Goal: Information Seeking & Learning: Learn about a topic

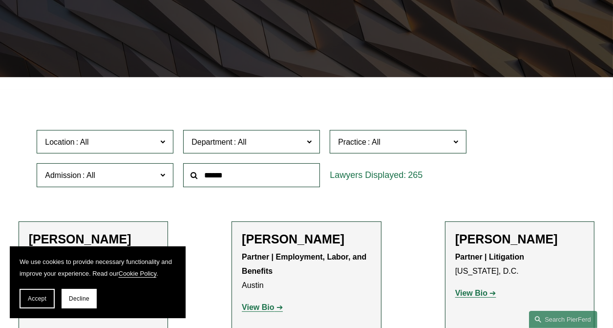
scroll to position [195, 0]
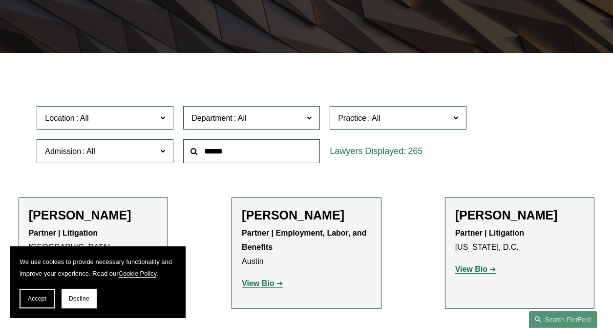
click at [228, 152] on input "text" at bounding box center [251, 151] width 137 height 24
type input "******"
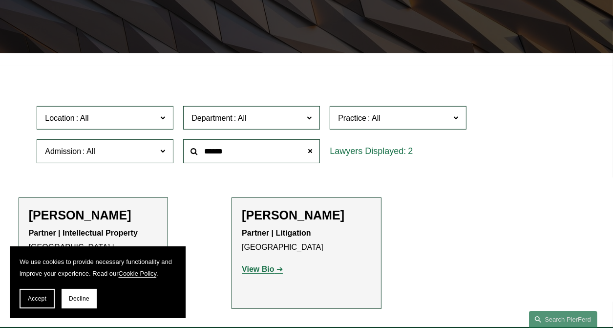
click at [110, 120] on span "Location" at bounding box center [101, 117] width 112 height 13
click at [309, 151] on span at bounding box center [310, 152] width 20 height 20
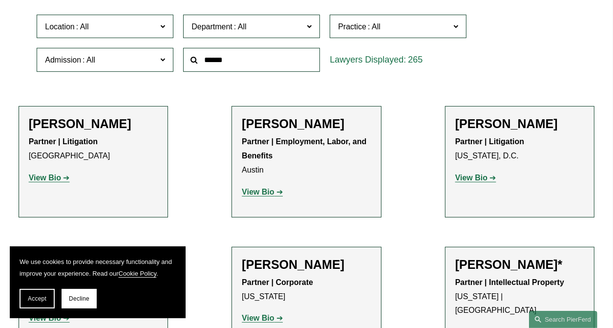
scroll to position [293, 0]
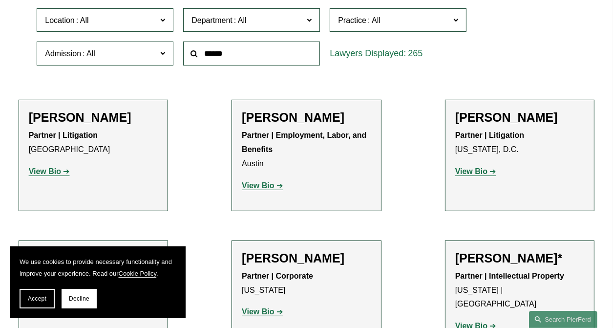
click at [225, 58] on input "text" at bounding box center [251, 54] width 137 height 24
type input "*********"
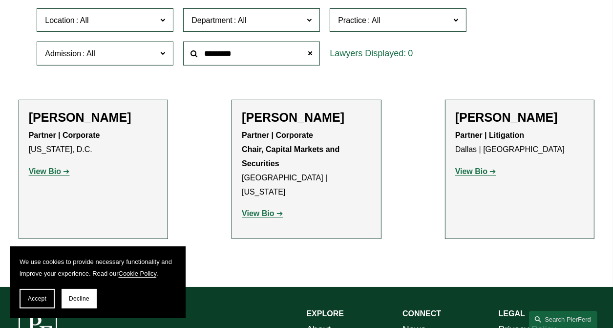
scroll to position [290, 0]
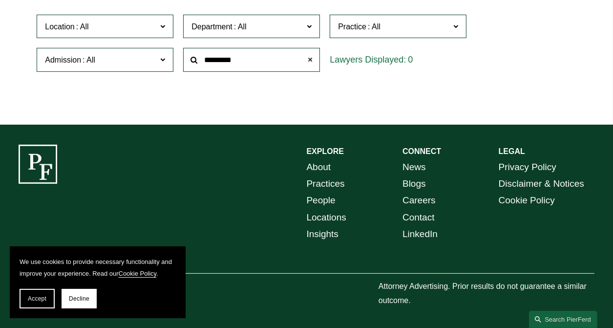
click at [313, 58] on span at bounding box center [310, 60] width 20 height 20
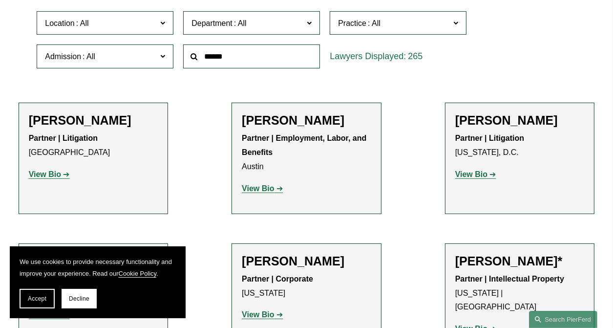
click at [270, 58] on input "text" at bounding box center [251, 56] width 137 height 24
type input "******"
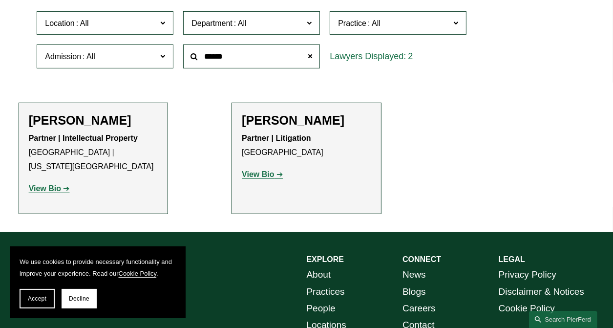
click at [524, 143] on ul "Filter Location All Atlanta Austin Bellevue Boston Charlotte Chicago Cincinnati…" at bounding box center [306, 95] width 613 height 237
click at [216, 202] on ul "Filter Location All Atlanta Austin Bellevue Boston Charlotte Chicago Cincinnati…" at bounding box center [306, 95] width 613 height 237
click at [162, 27] on span at bounding box center [162, 22] width 5 height 13
click at [270, 178] on strong "View Bio" at bounding box center [258, 174] width 32 height 8
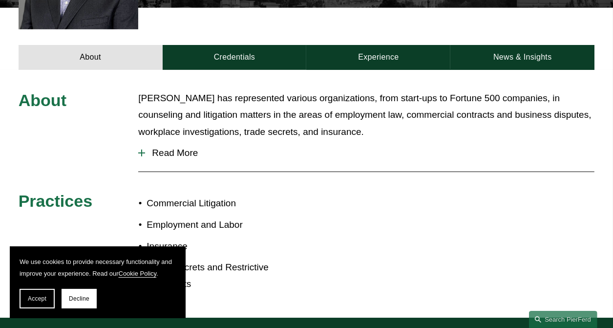
scroll to position [293, 0]
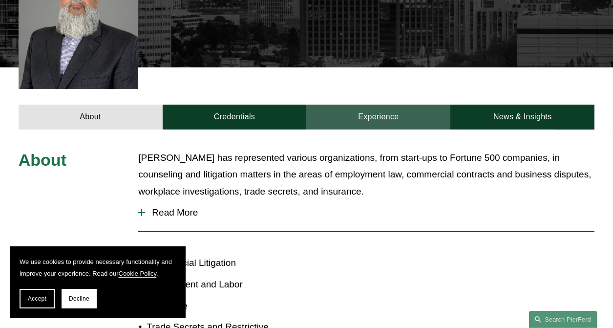
click at [409, 105] on link "Experience" at bounding box center [378, 117] width 144 height 25
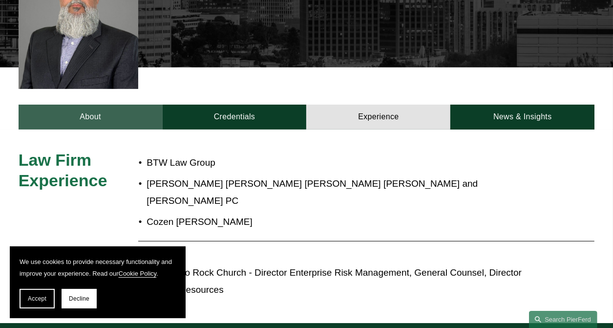
click at [98, 105] on link "About" at bounding box center [91, 117] width 144 height 25
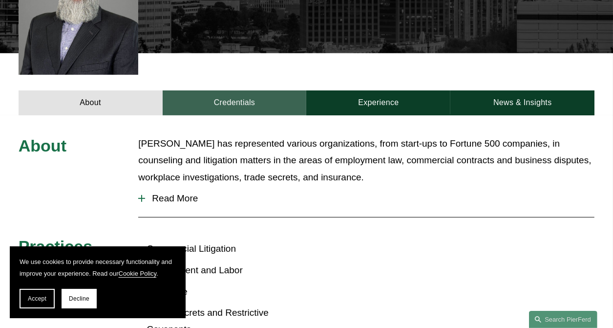
scroll to position [287, 0]
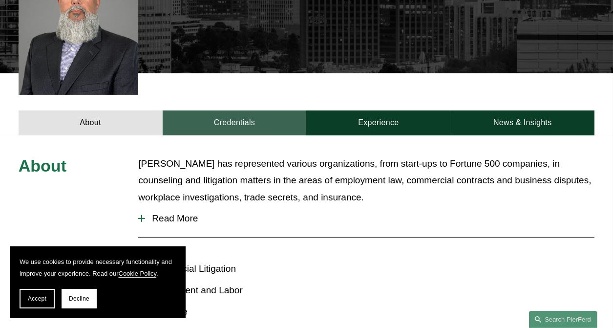
drag, startPoint x: 224, startPoint y: 103, endPoint x: 231, endPoint y: 105, distance: 7.0
click at [224, 110] on link "Credentials" at bounding box center [235, 122] width 144 height 25
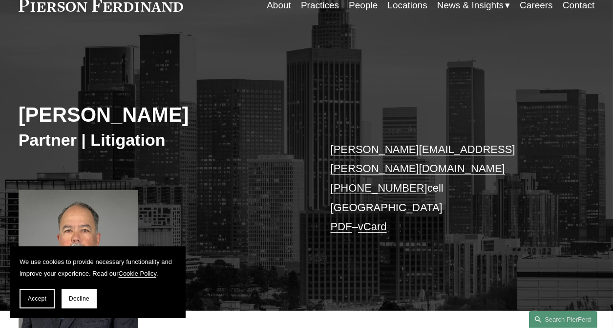
scroll to position [0, 0]
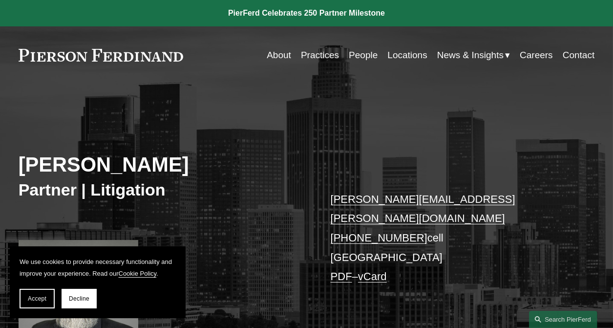
click at [310, 51] on link "Practices" at bounding box center [320, 55] width 38 height 19
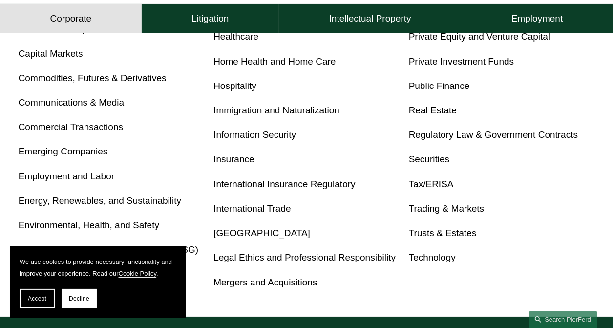
scroll to position [635, 0]
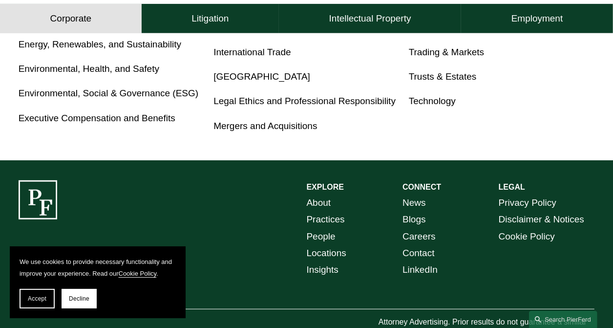
click at [260, 131] on link "Mergers and Acquisitions" at bounding box center [265, 126] width 104 height 10
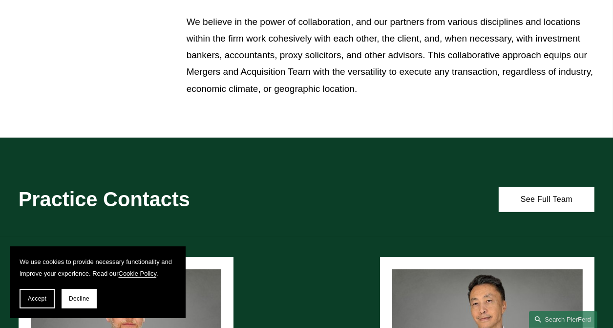
scroll to position [489, 0]
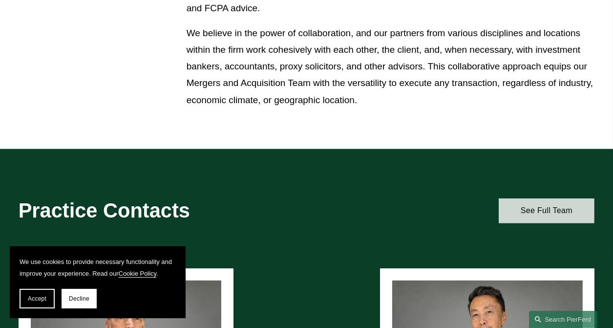
click at [563, 212] on link "See Full Team" at bounding box center [547, 210] width 96 height 25
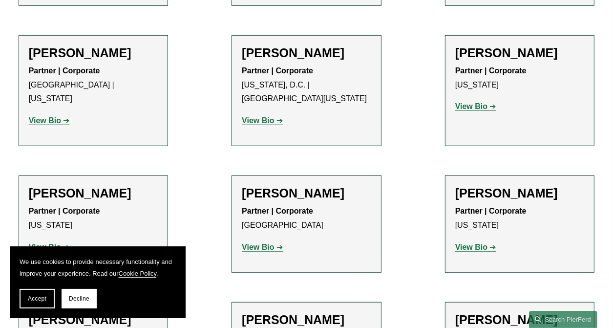
scroll to position [684, 0]
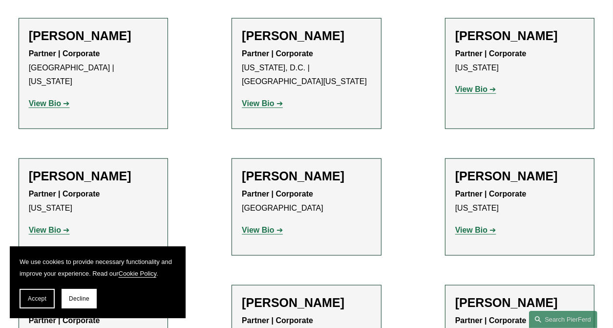
click at [257, 226] on strong "View Bio" at bounding box center [258, 230] width 32 height 8
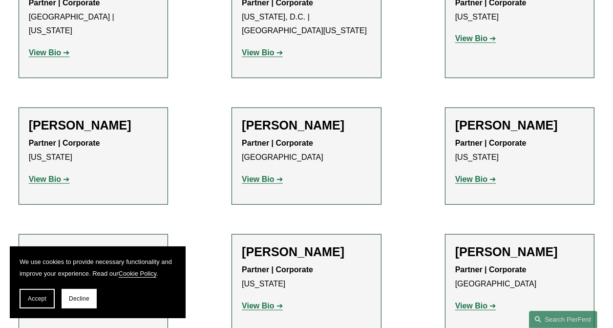
scroll to position [733, 0]
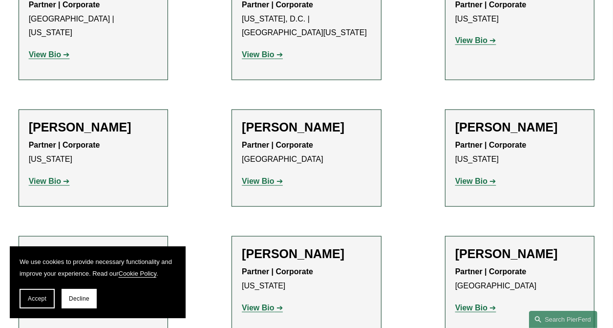
click at [57, 177] on strong "View Bio" at bounding box center [45, 181] width 32 height 8
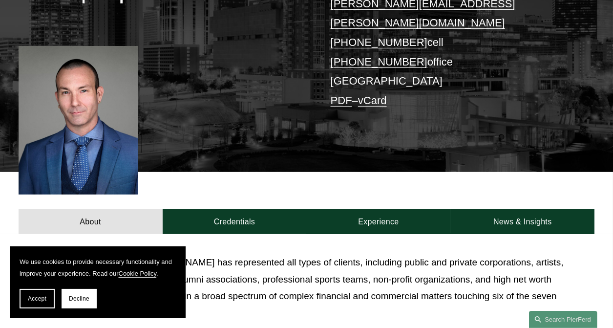
scroll to position [293, 0]
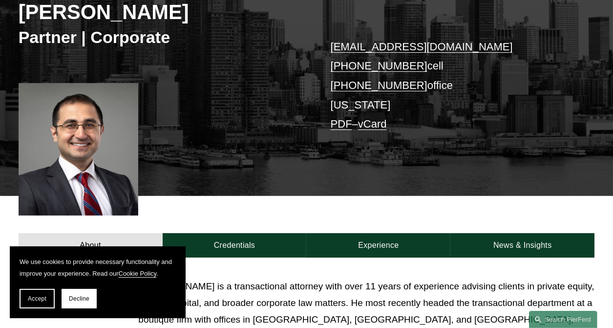
scroll to position [147, 0]
